Goal: Check status: Check status

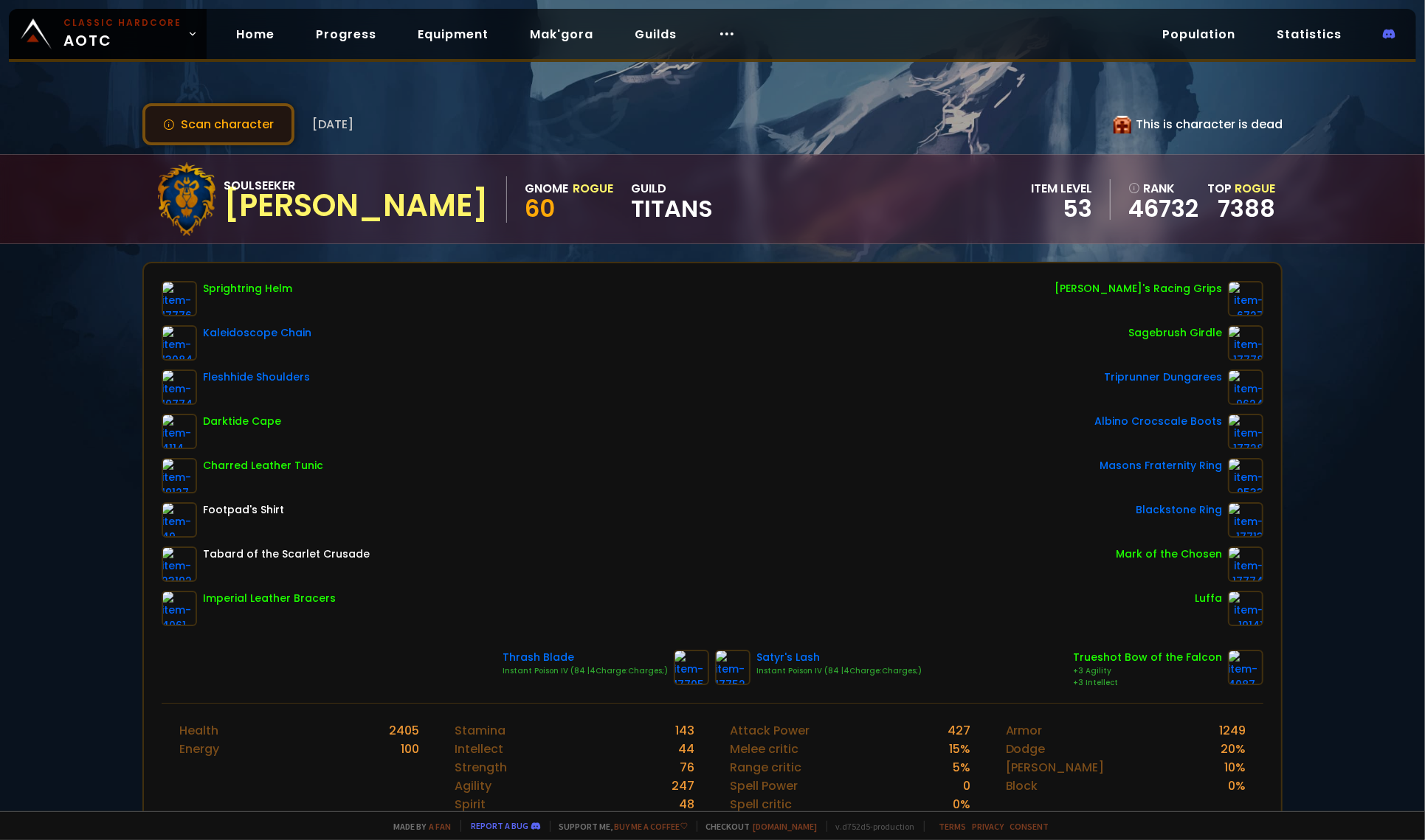
click at [258, 127] on button "Scan character" at bounding box center [219, 125] width 152 height 42
click at [1158, 119] on div "This is character is dead" at bounding box center [1197, 124] width 169 height 19
click at [1160, 123] on div "This is character is dead" at bounding box center [1197, 124] width 169 height 19
drag, startPoint x: 1160, startPoint y: 123, endPoint x: 1130, endPoint y: 121, distance: 30.1
click at [1152, 123] on div "This is character is dead" at bounding box center [1197, 124] width 169 height 19
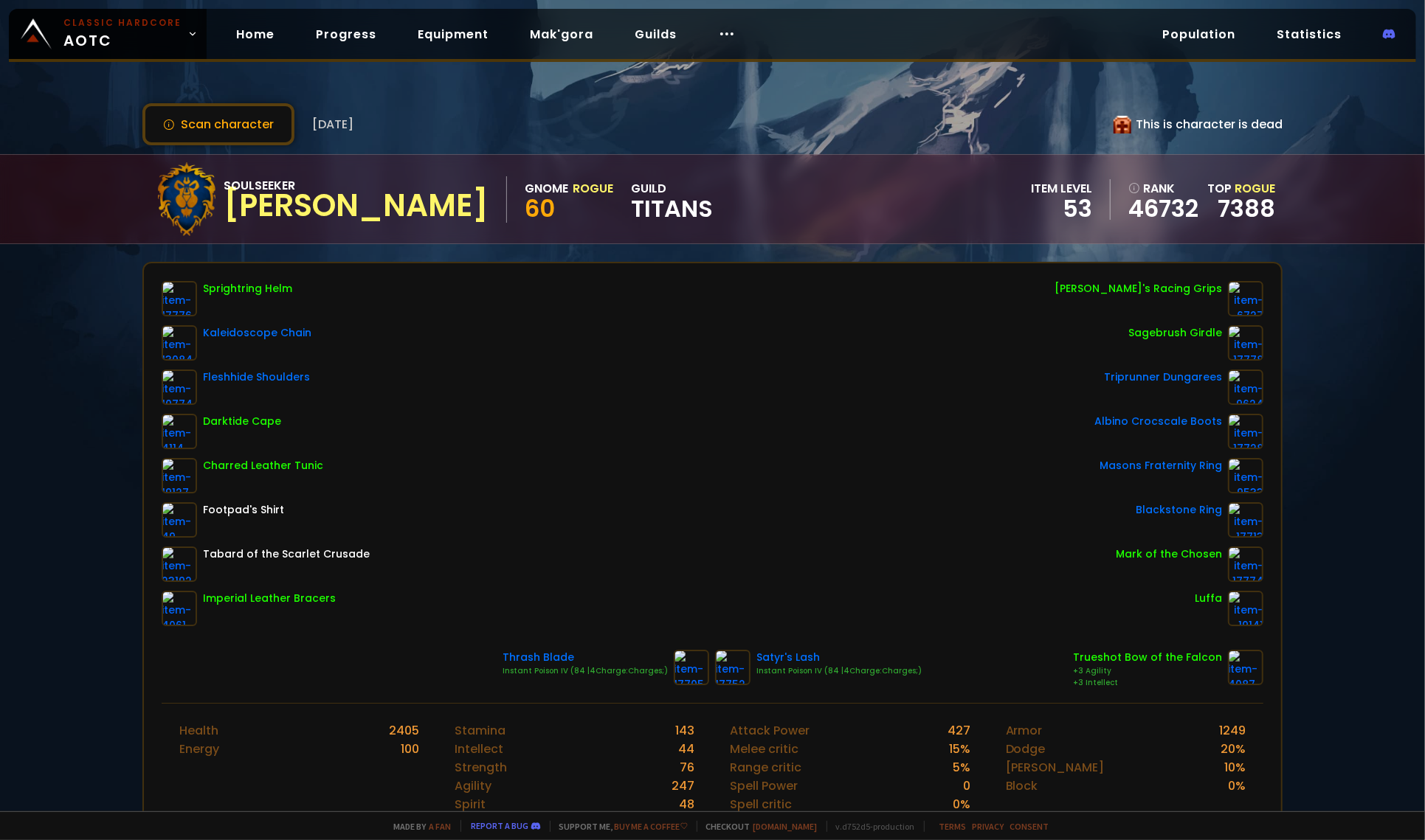
click at [1126, 121] on div "This is character is dead" at bounding box center [1197, 124] width 169 height 19
click at [1119, 121] on icon at bounding box center [1122, 125] width 18 height 18
click at [718, 32] on icon at bounding box center [727, 34] width 18 height 18
click at [237, 37] on link "Home" at bounding box center [255, 34] width 62 height 30
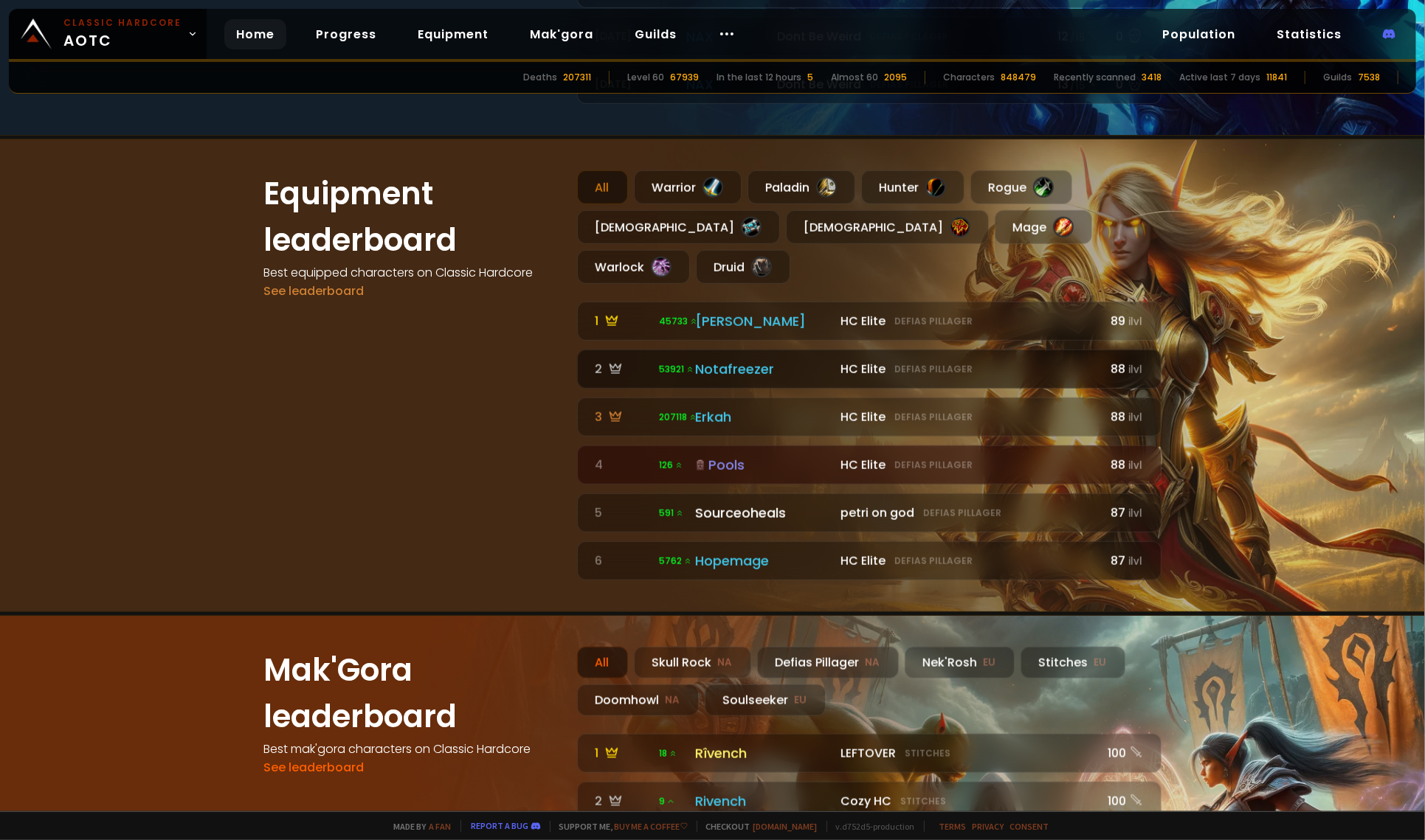
scroll to position [245, 0]
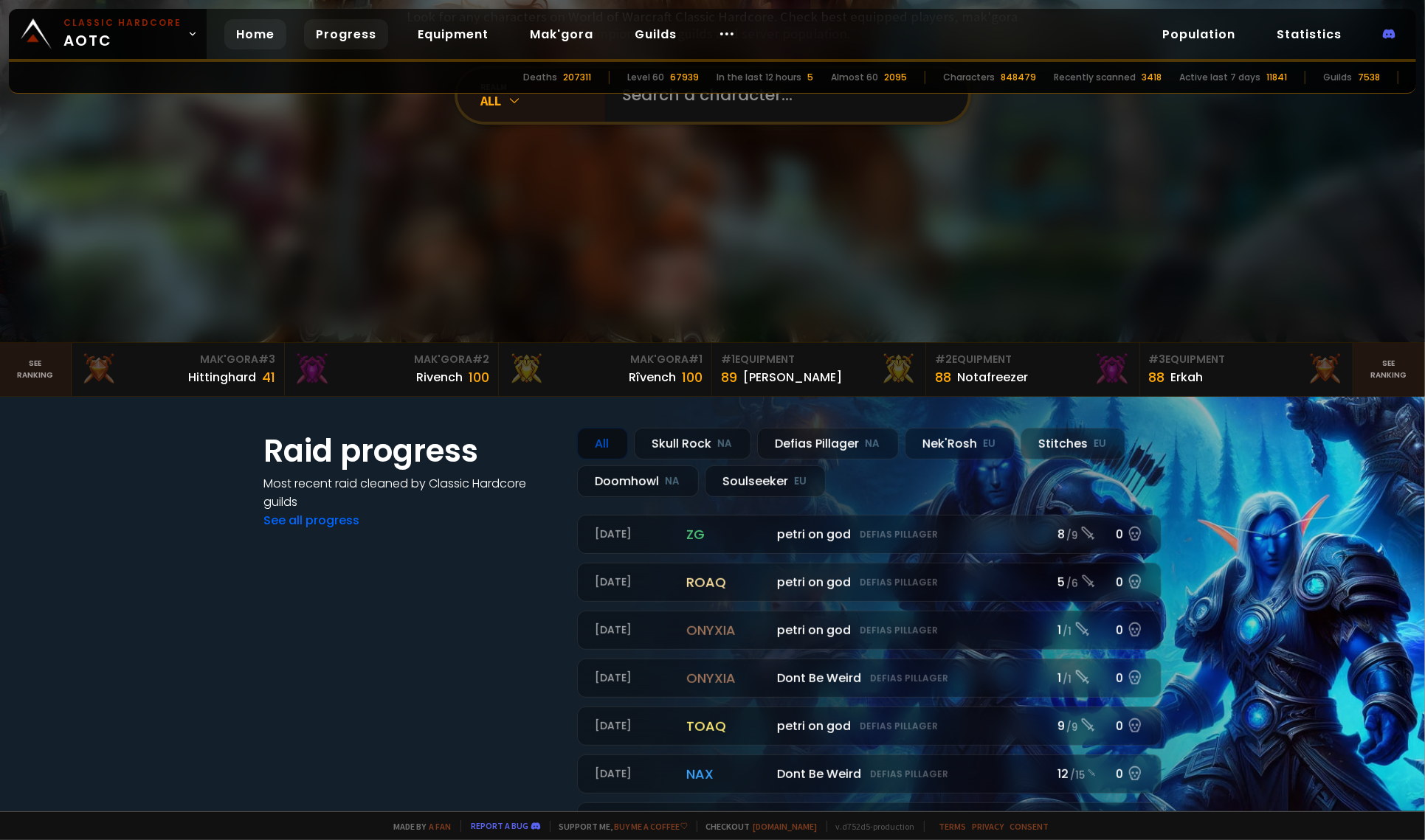
click at [369, 42] on link "Progress" at bounding box center [346, 34] width 84 height 30
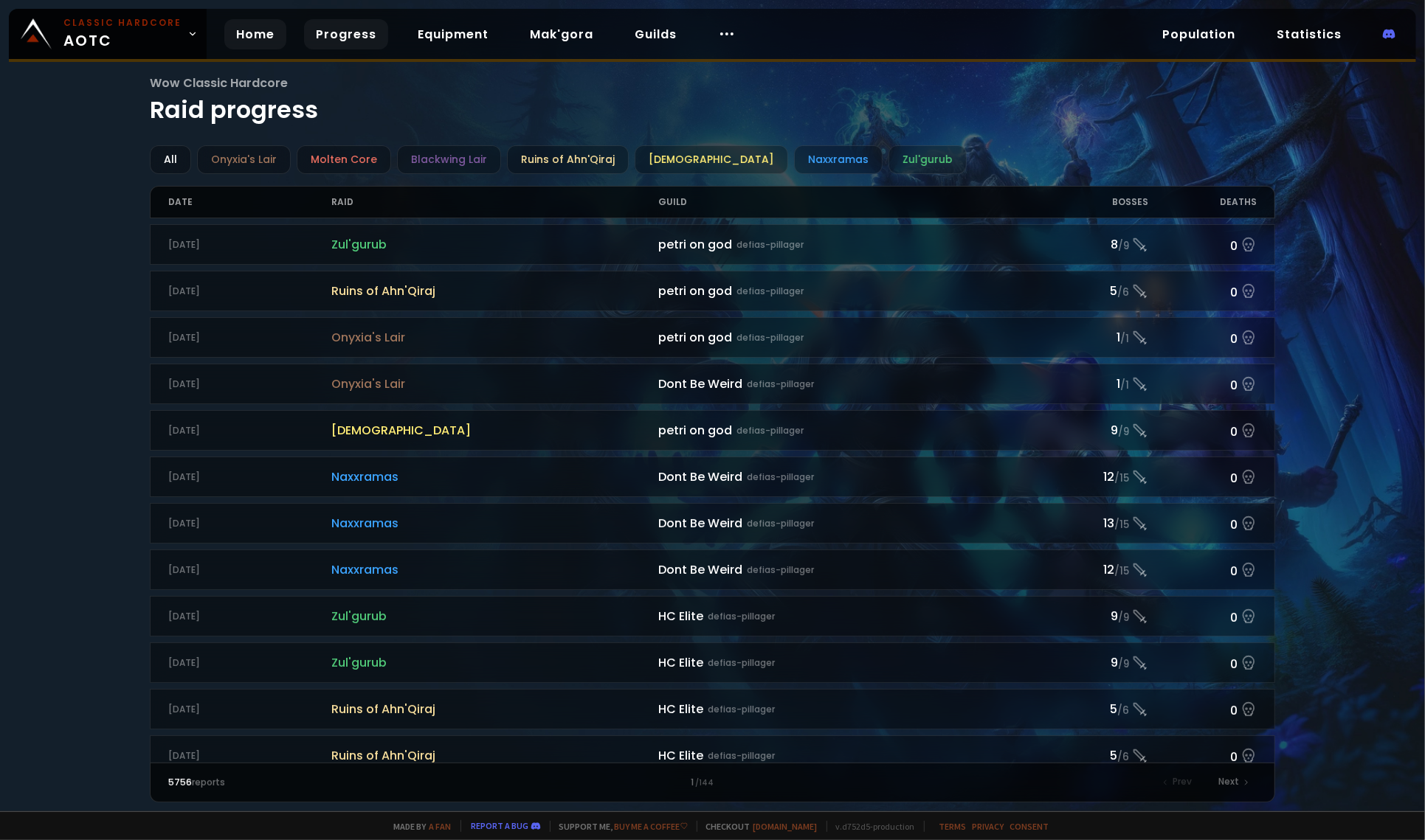
click at [237, 33] on link "Home" at bounding box center [255, 34] width 62 height 30
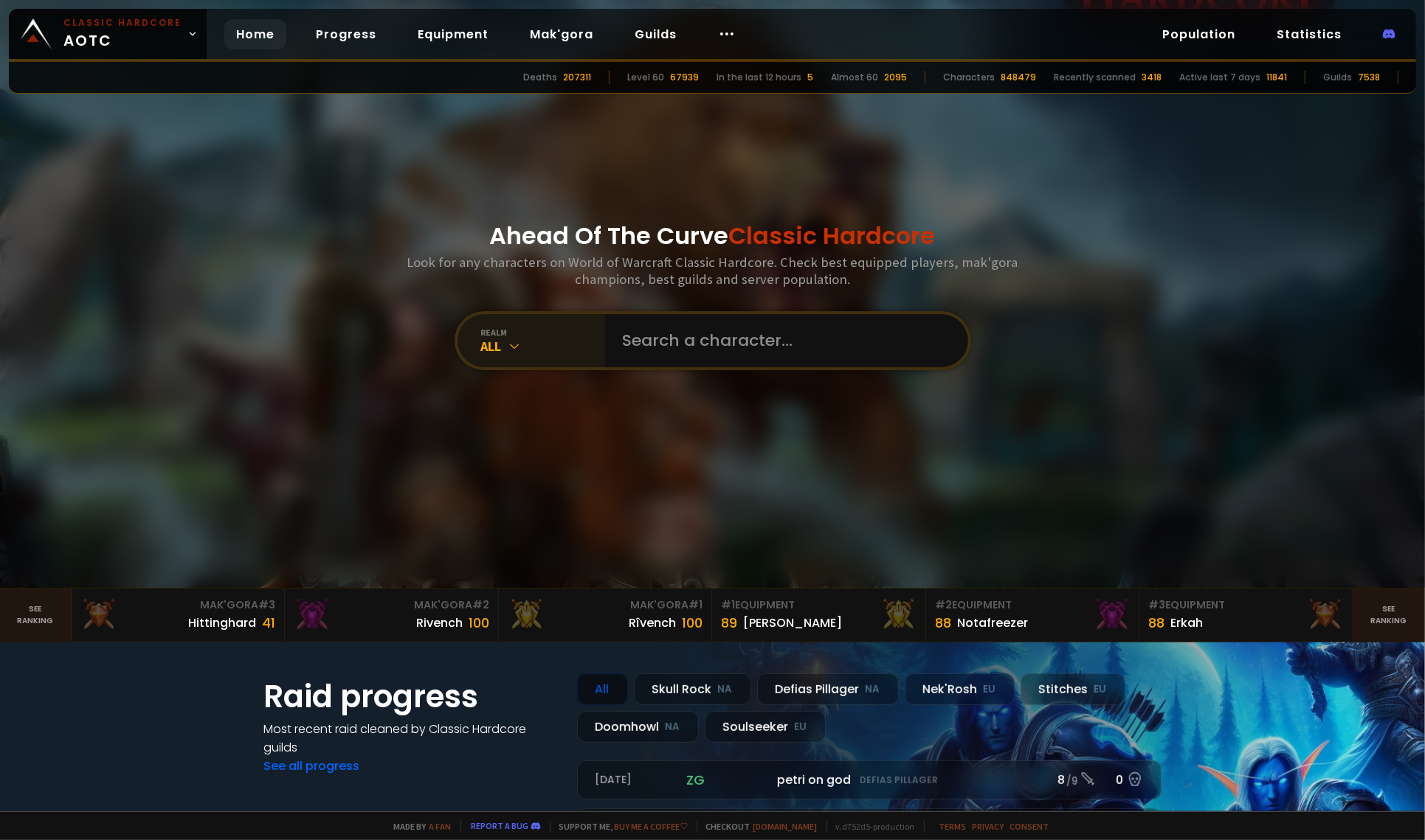
click at [546, 346] on div "All" at bounding box center [542, 346] width 124 height 17
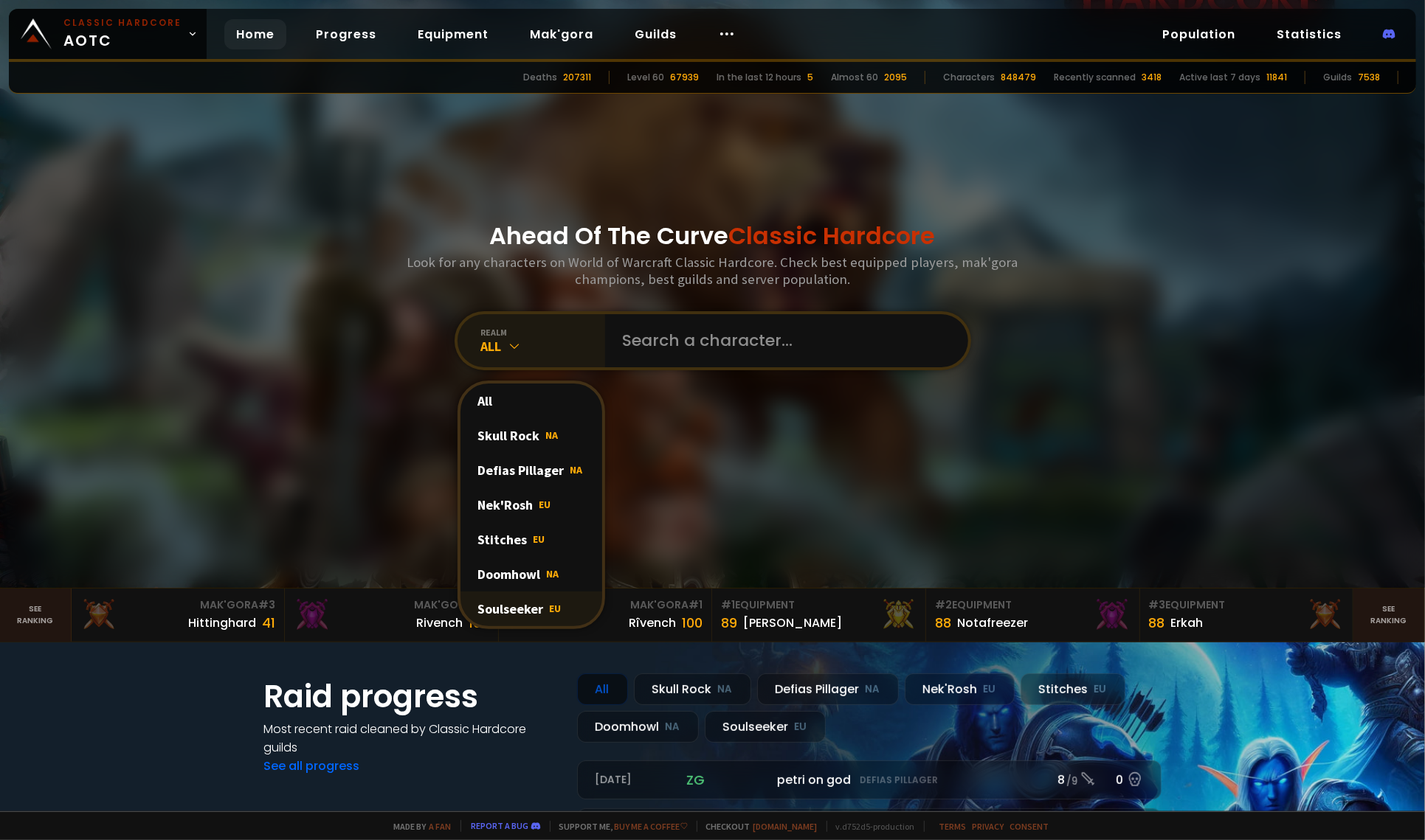
click at [550, 603] on span "EU" at bounding box center [555, 609] width 12 height 13
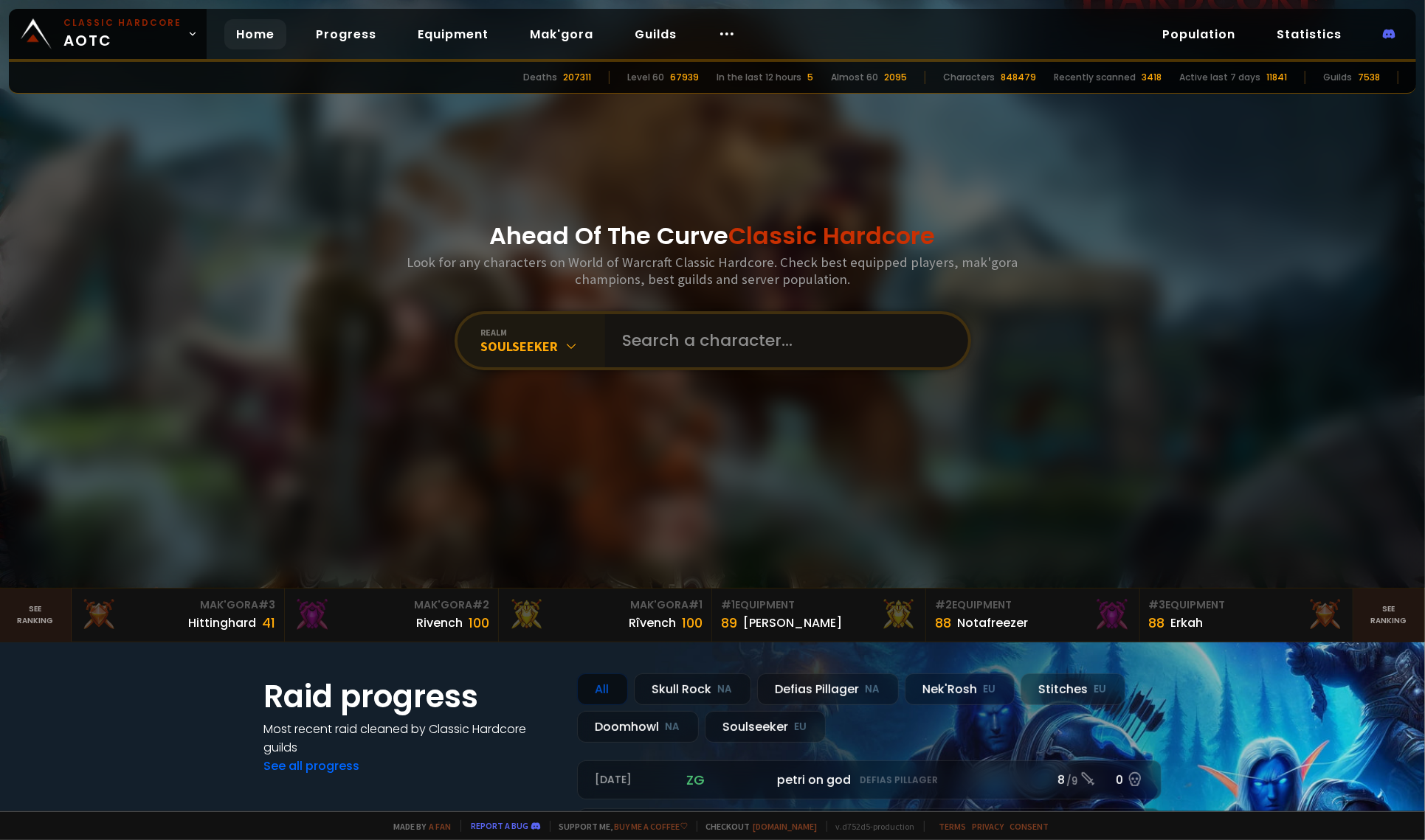
click at [687, 350] on input "text" at bounding box center [782, 341] width 337 height 53
type input "[PERSON_NAME]"
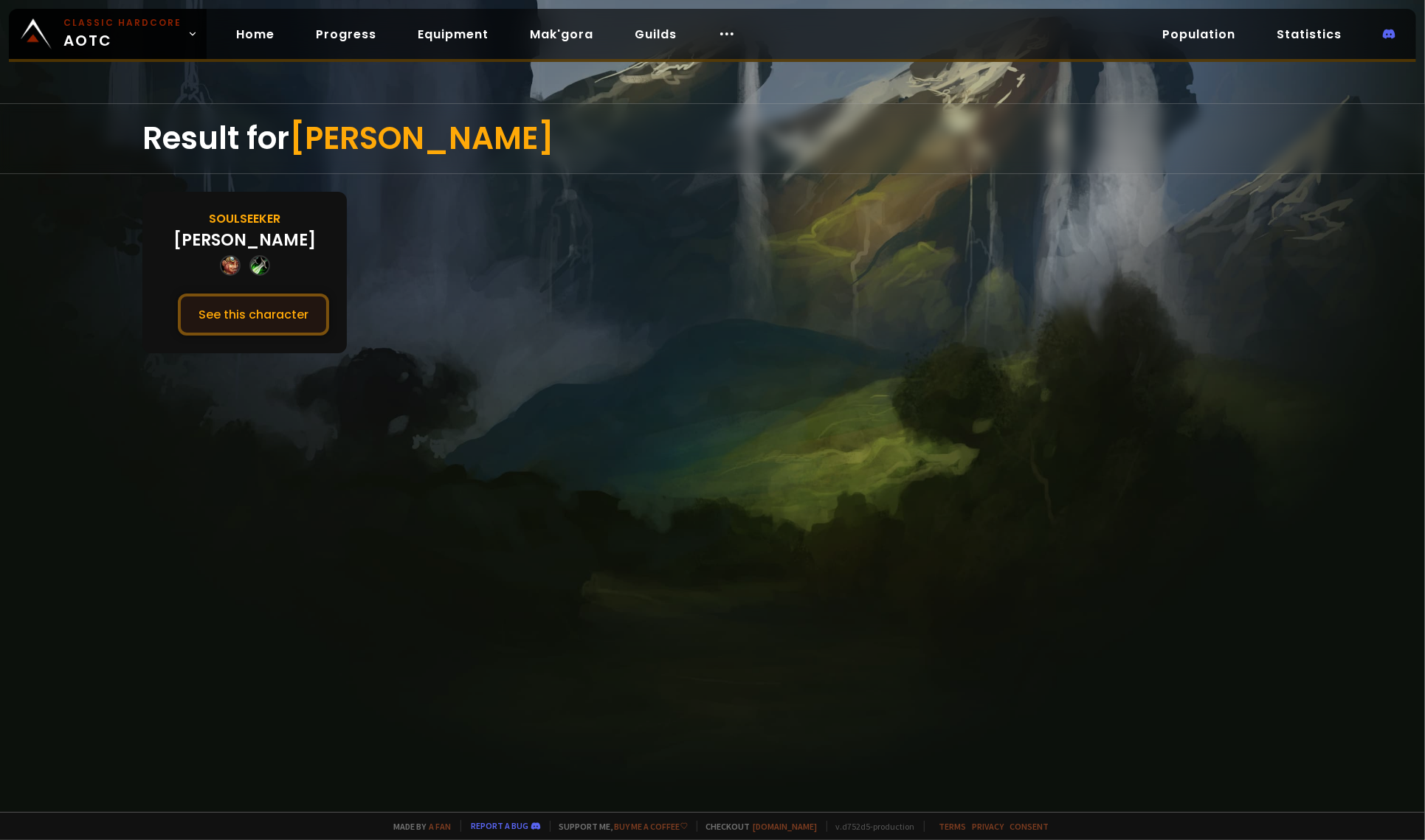
click at [289, 318] on button "See this character" at bounding box center [253, 315] width 151 height 42
